Goal: Task Accomplishment & Management: Manage account settings

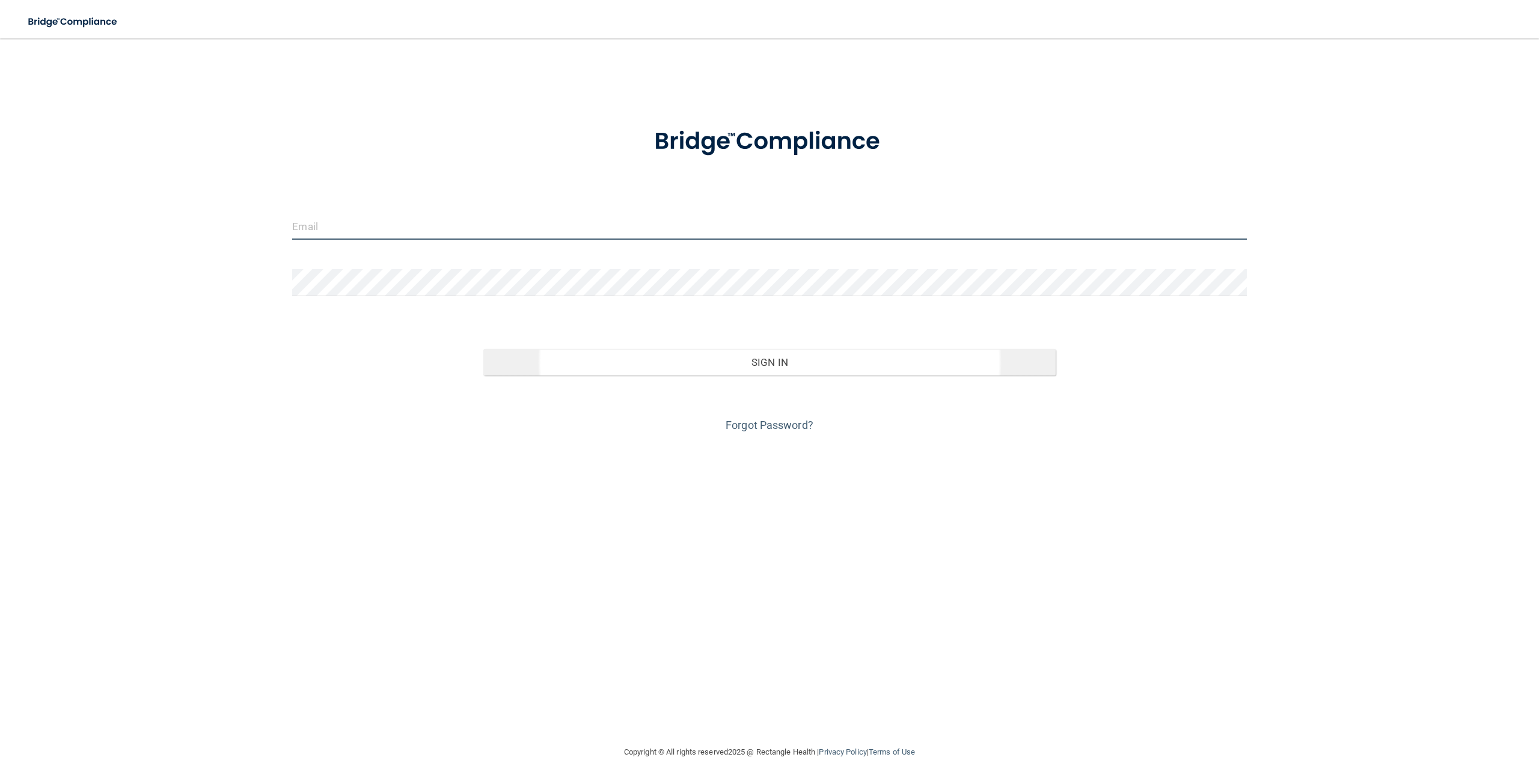
type input "[EMAIL_ADDRESS][DOMAIN_NAME]"
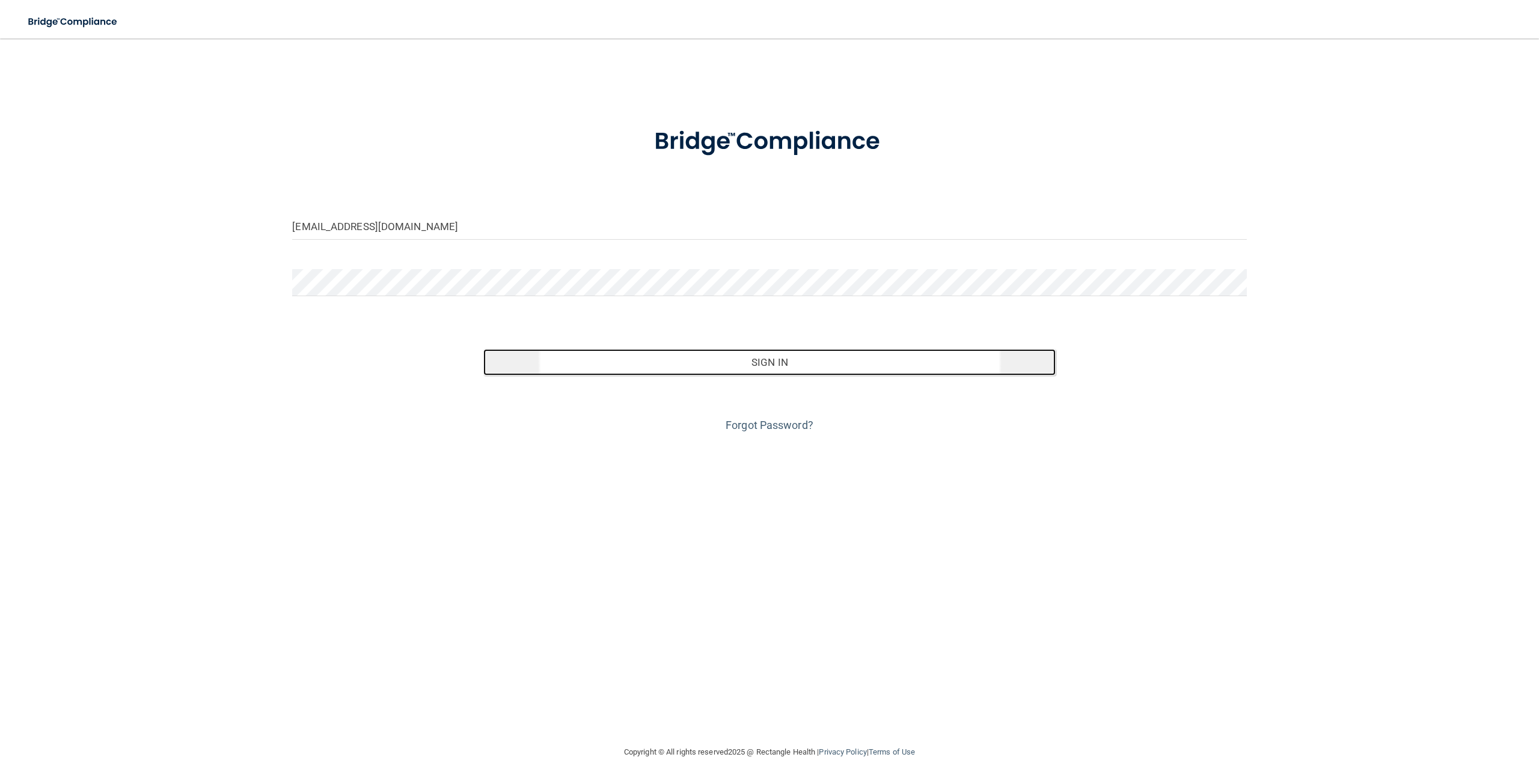
click at [799, 364] on button "Sign In" at bounding box center [770, 362] width 572 height 26
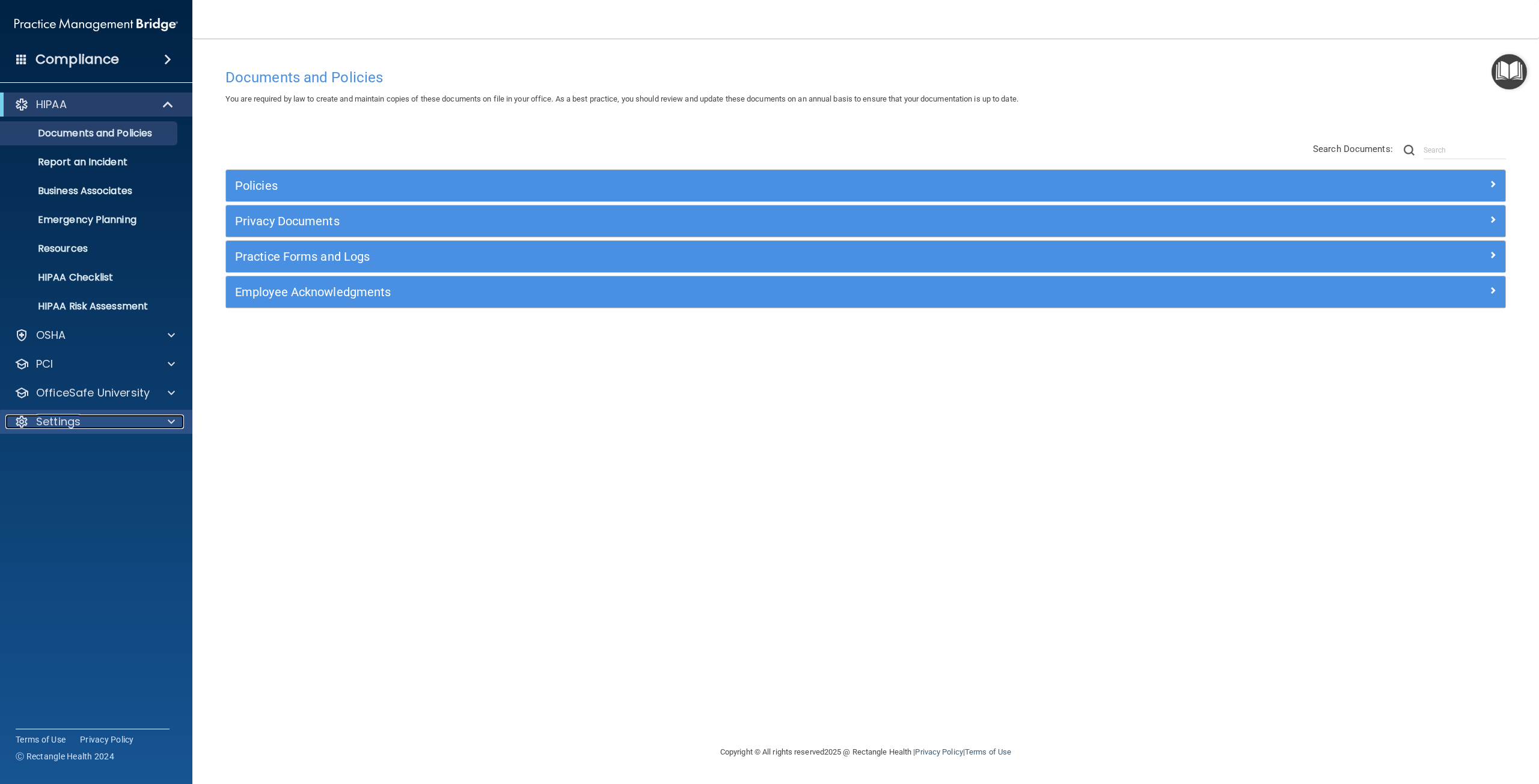
click at [99, 424] on div "Settings" at bounding box center [80, 422] width 149 height 14
click at [77, 480] on p "My Users" at bounding box center [90, 479] width 164 height 12
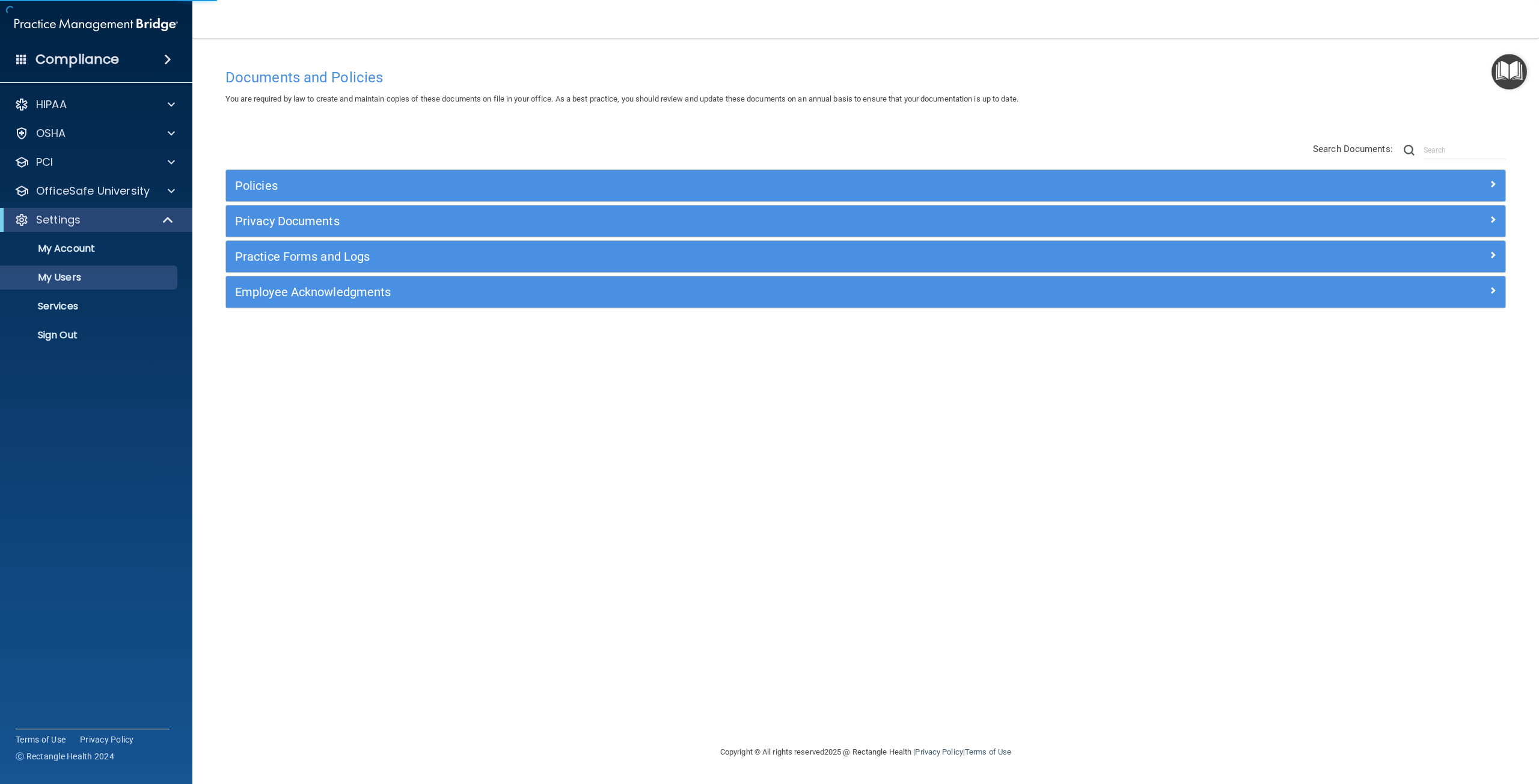
click at [62, 321] on ul "My Account My Users Services Sign Out" at bounding box center [97, 289] width 218 height 115
click at [57, 299] on link "Services" at bounding box center [83, 307] width 189 height 24
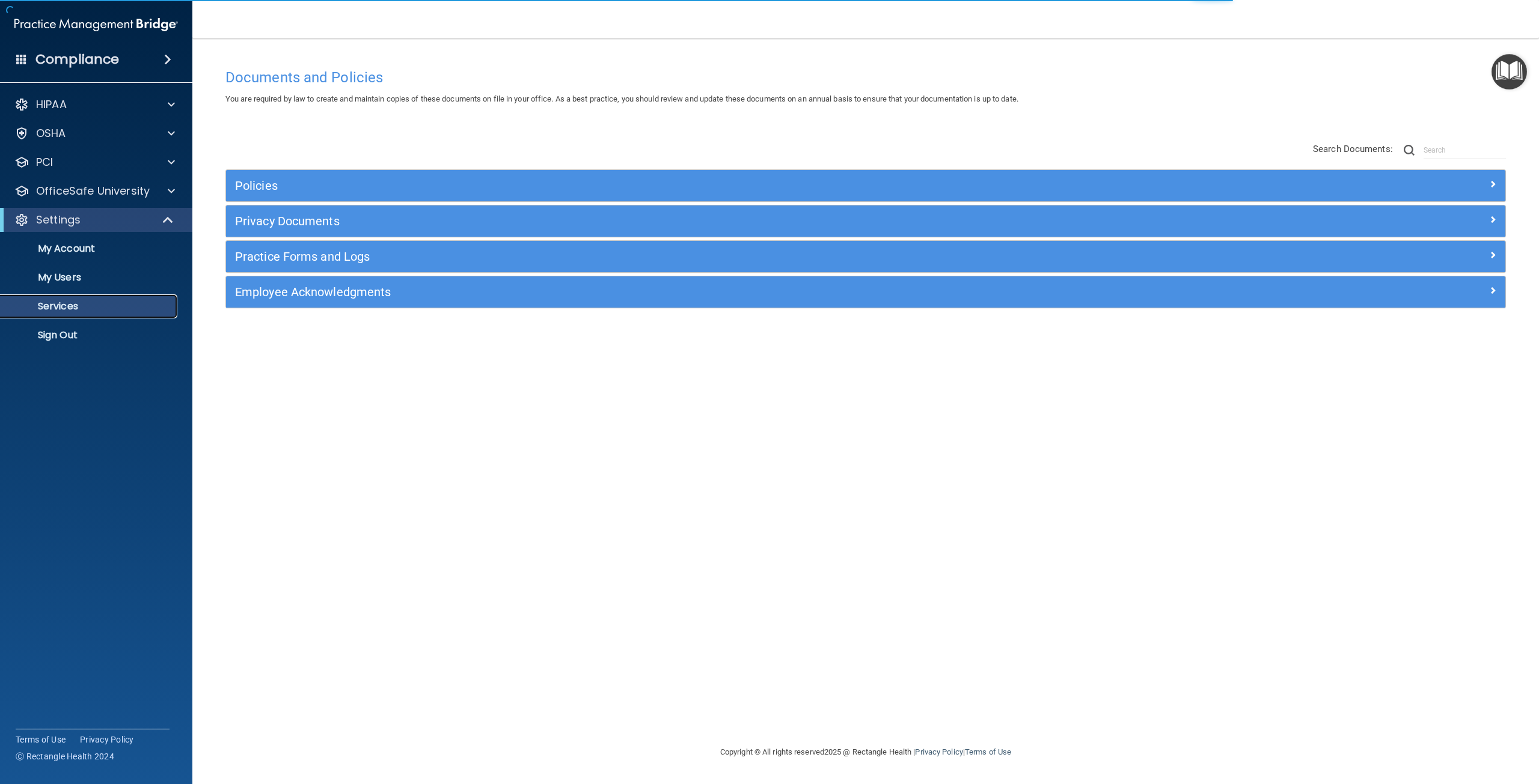
click at [55, 306] on p "Services" at bounding box center [90, 306] width 164 height 12
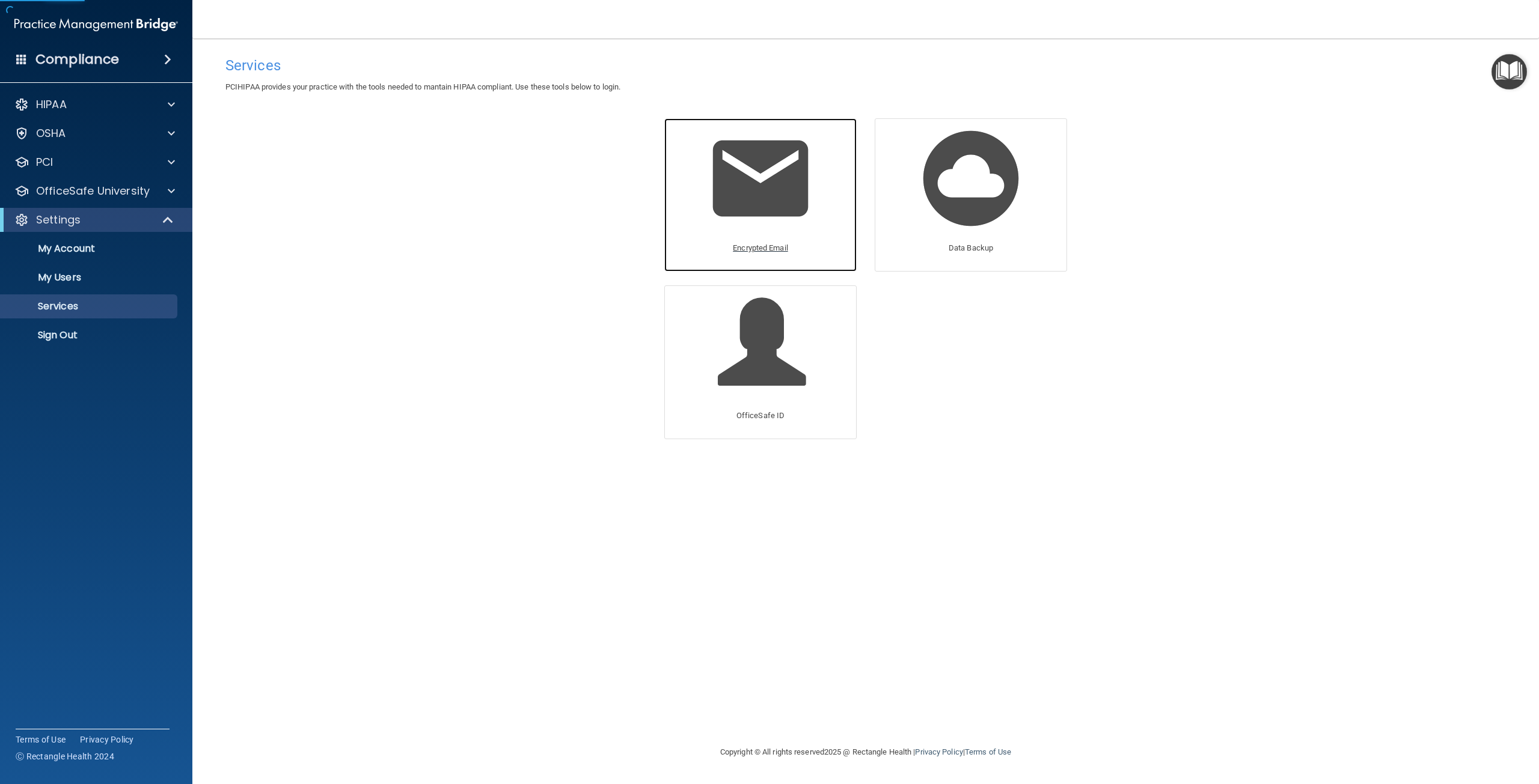
click at [743, 186] on img at bounding box center [760, 179] width 114 height 114
